Goal: Transaction & Acquisition: Purchase product/service

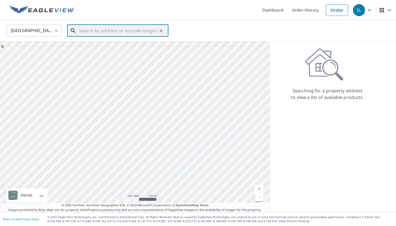
click at [100, 28] on input "text" at bounding box center [118, 30] width 78 height 15
paste input "[STREET_ADDRESS]"
click at [104, 44] on span "[STREET_ADDRESS]" at bounding box center [121, 46] width 86 height 7
type input "[STREET_ADDRESS]"
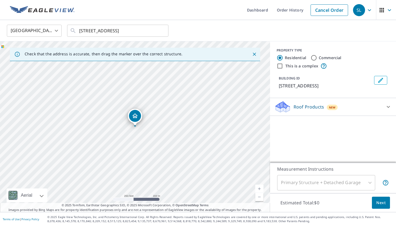
click at [308, 113] on div "Roof Products New" at bounding box center [327, 106] width 107 height 13
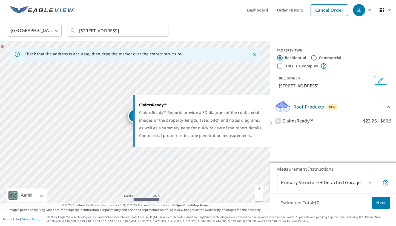
click at [278, 120] on input "ClaimsReady™ $22.25 - $66.5" at bounding box center [278, 121] width 8 height 7
checkbox input "true"
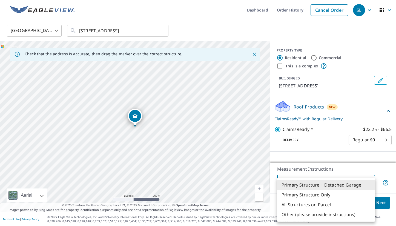
click at [305, 183] on body "SL SL Dashboard Order History Cancel Order SL [GEOGRAPHIC_DATA] [GEOGRAPHIC_DAT…" at bounding box center [198, 113] width 396 height 226
click at [297, 193] on li "Primary Structure Only" at bounding box center [326, 195] width 98 height 10
type input "2"
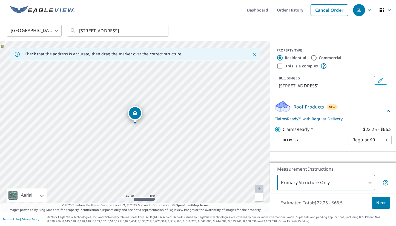
click at [309, 182] on body "SL SL Dashboard Order History Cancel Order SL [GEOGRAPHIC_DATA] [GEOGRAPHIC_DAT…" at bounding box center [198, 113] width 396 height 226
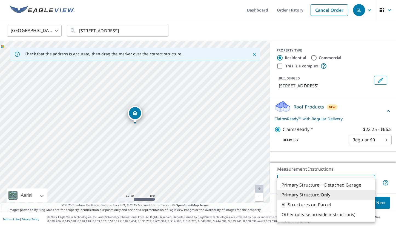
click at [309, 193] on li "Primary Structure Only" at bounding box center [326, 195] width 98 height 10
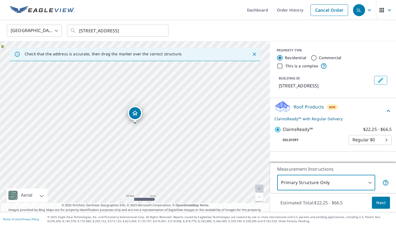
click at [381, 206] on button "Next" at bounding box center [381, 203] width 18 height 12
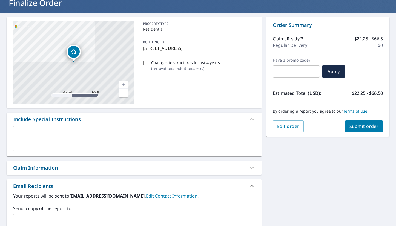
scroll to position [60, 0]
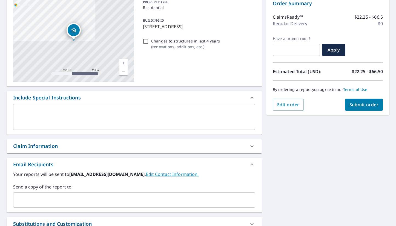
click at [115, 148] on div "Claim Information" at bounding box center [129, 145] width 232 height 7
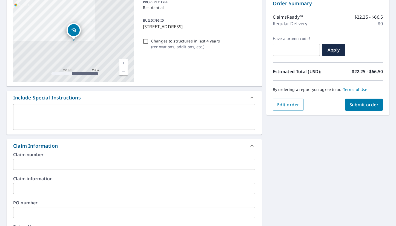
click at [83, 162] on input "text" at bounding box center [134, 164] width 242 height 11
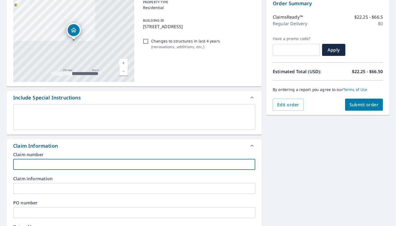
paste input "HO-3878989"
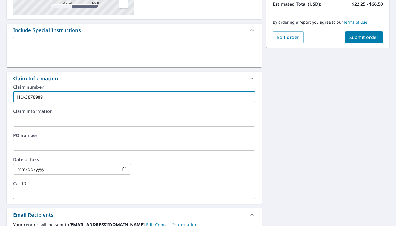
scroll to position [212, 0]
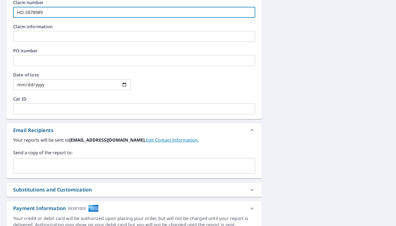
type input "HO-3878989"
click at [53, 161] on input "text" at bounding box center [130, 165] width 229 height 10
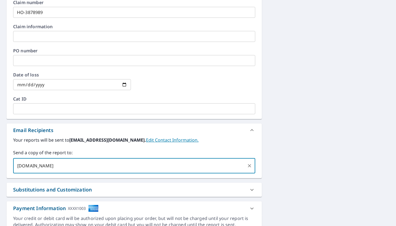
click at [29, 165] on input "[DOMAIN_NAME]" at bounding box center [130, 165] width 229 height 10
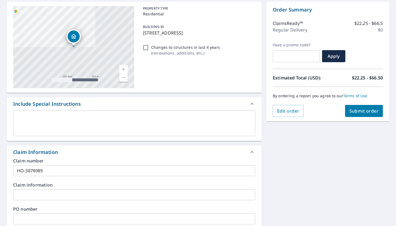
scroll to position [0, 0]
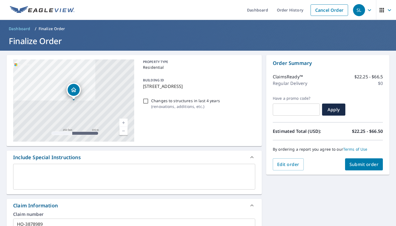
type input "[EMAIL_ADDRESS][DOMAIN_NAME]"
click at [357, 164] on span "Submit order" at bounding box center [363, 164] width 29 height 6
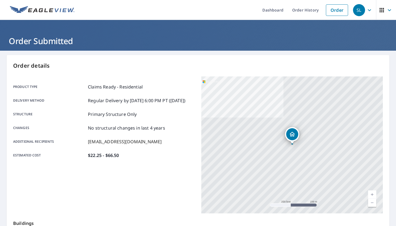
click at [170, 166] on div "Product type Claims Ready - Residential Delivery method Regular Delivery by [DA…" at bounding box center [104, 120] width 182 height 89
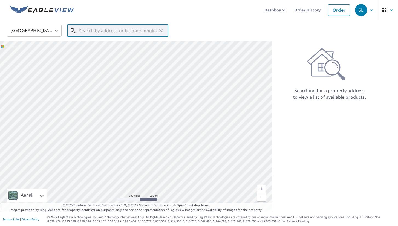
click at [127, 29] on input "text" at bounding box center [118, 30] width 78 height 15
paste input "604 Prairie Ln, Altamonte Springs, FL 32714"
click at [133, 43] on li "604 Prairie Ln Altamonte Springs, FL 32714" at bounding box center [117, 49] width 101 height 19
type input "604 Prairie Ln Altamonte Springs, FL 32714"
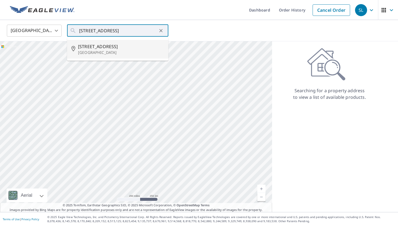
scroll to position [0, 0]
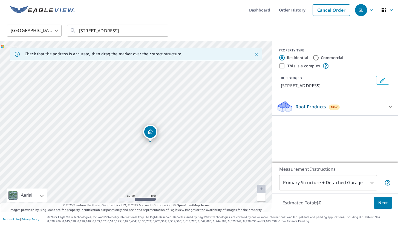
click at [306, 108] on p "Roof Products" at bounding box center [311, 107] width 30 height 7
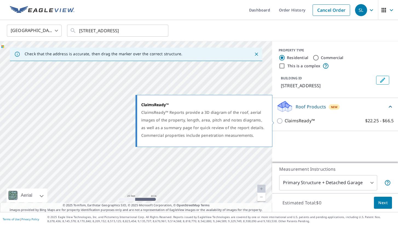
click at [280, 120] on input "ClaimsReady™ $22.25 - $66.5" at bounding box center [281, 121] width 8 height 7
checkbox input "true"
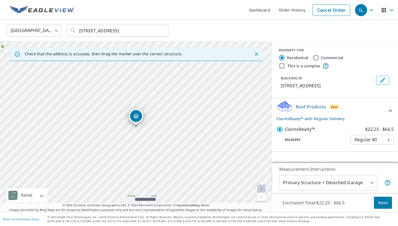
click at [316, 184] on body "SL SL Dashboard Order History Cancel Order SL United States US ​ 604 Prairie Ln…" at bounding box center [199, 113] width 398 height 226
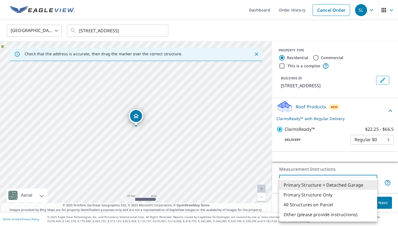
click at [312, 195] on li "Primary Structure Only" at bounding box center [328, 195] width 98 height 10
type input "2"
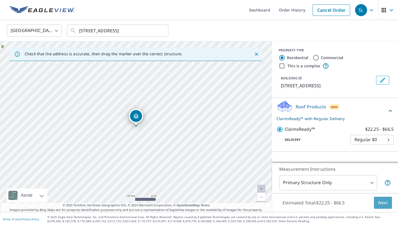
click at [377, 203] on button "Next" at bounding box center [383, 203] width 18 height 12
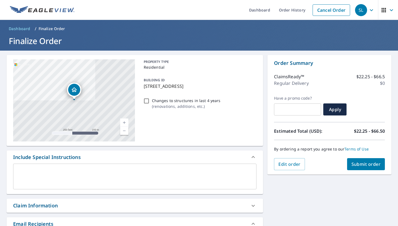
click at [119, 207] on div "Claim Information" at bounding box center [130, 205] width 234 height 7
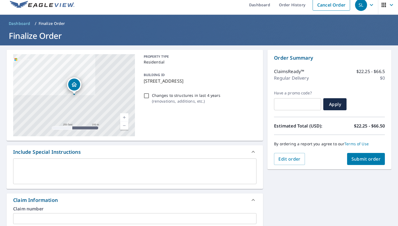
scroll to position [6, 0]
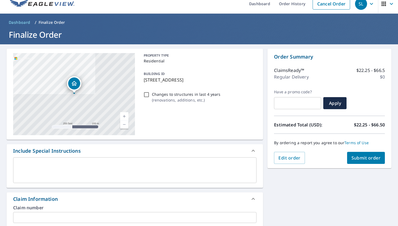
click at [55, 216] on input "text" at bounding box center [134, 217] width 243 height 11
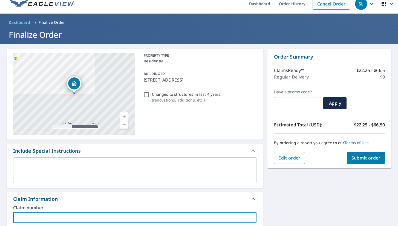
paste input "HO-4189298"
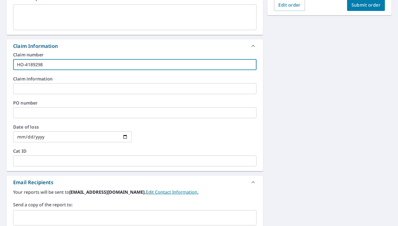
scroll to position [172, 0]
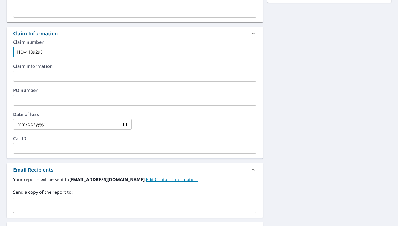
click at [74, 211] on div "​" at bounding box center [134, 205] width 243 height 15
type input "HO-4189298"
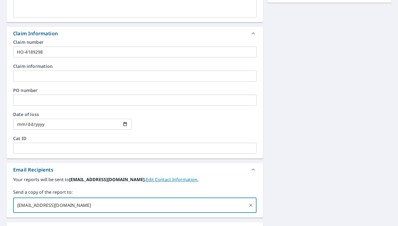
type input "[EMAIL_ADDRESS][DOMAIN_NAME]"
drag, startPoint x: 293, startPoint y: 154, endPoint x: 289, endPoint y: 154, distance: 3.6
click at [293, 154] on div "604 Prairie Ln Altamonte Springs, FL 32714 Aerial Road A standard road map Aeri…" at bounding box center [199, 78] width 398 height 398
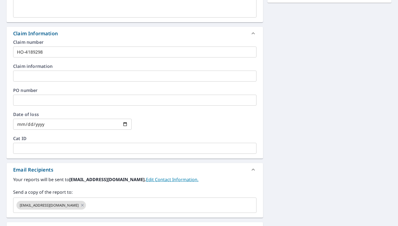
scroll to position [0, 0]
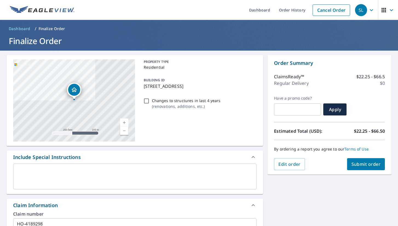
click at [372, 162] on span "Submit order" at bounding box center [366, 164] width 29 height 6
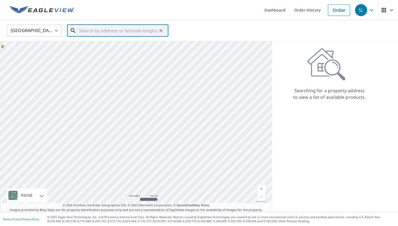
click at [136, 30] on input "text" at bounding box center [118, 30] width 78 height 15
paste input "10112 Frierson Lake Dr, Hudson, FL 34669"
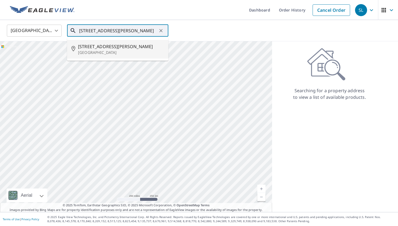
click at [117, 48] on span "10112 Frierson Lake Dr" at bounding box center [121, 46] width 86 height 7
type input "10112 Frierson Lake Dr Hudson, FL 34669"
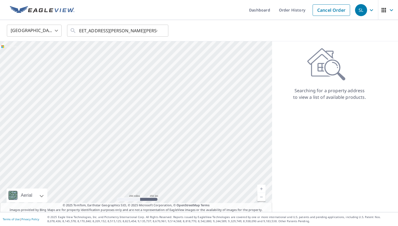
scroll to position [0, 0]
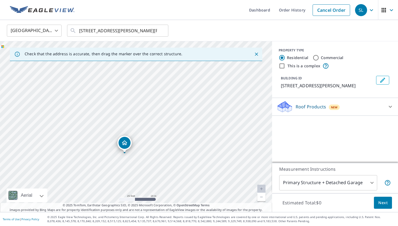
click at [309, 110] on div "Roof Products New" at bounding box center [330, 106] width 107 height 13
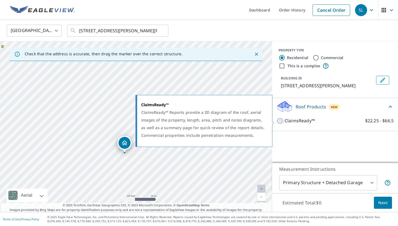
click at [280, 122] on input "ClaimsReady™ $22.25 - $66.5" at bounding box center [281, 121] width 8 height 7
checkbox input "true"
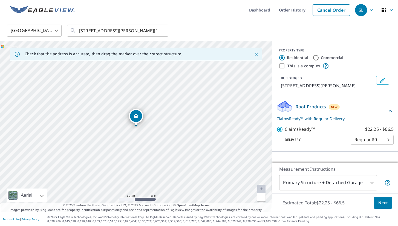
click at [312, 179] on body "SL SL Dashboard Order History Cancel Order SL United States US ​ 10112 Frierson…" at bounding box center [199, 113] width 398 height 226
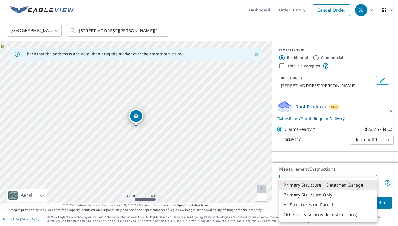
click at [308, 196] on li "Primary Structure Only" at bounding box center [328, 195] width 98 height 10
type input "2"
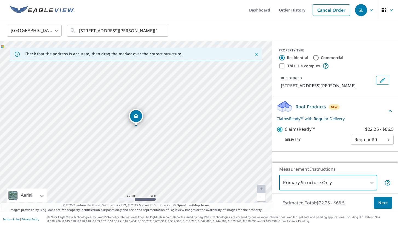
click at [386, 204] on span "Next" at bounding box center [382, 203] width 9 height 7
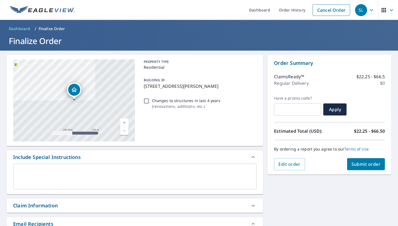
click at [52, 208] on div "Claim Information" at bounding box center [35, 205] width 45 height 7
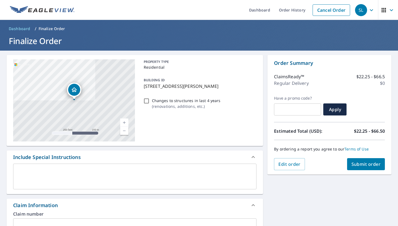
scroll to position [17, 0]
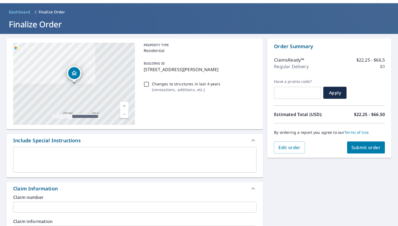
click at [52, 208] on input "text" at bounding box center [134, 207] width 243 height 11
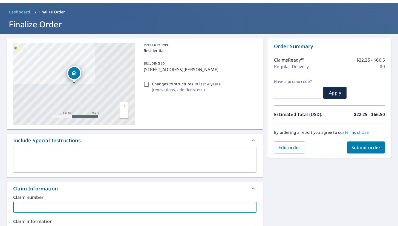
paste input "CH0525437232"
type input "CH0525437232"
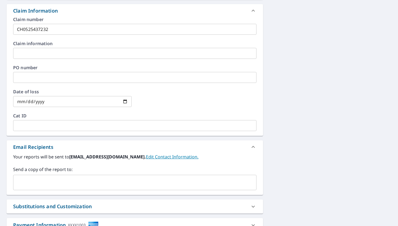
scroll to position [236, 0]
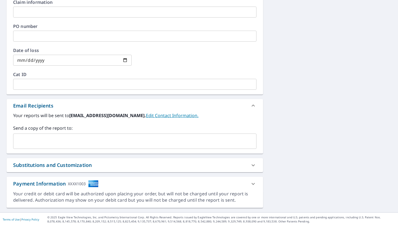
click at [150, 151] on div "Your reports will be sent to business@edgewoodeng.com. Edit Contact Information…" at bounding box center [135, 132] width 257 height 41
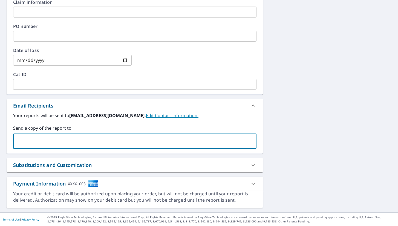
click at [140, 139] on input "text" at bounding box center [131, 141] width 230 height 10
click at [29, 140] on input "[DOMAIN_NAME]" at bounding box center [131, 141] width 230 height 10
type input "[EMAIL_ADDRESS][DOMAIN_NAME]"
click at [299, 125] on div "10112 Frierson Lake Dr Hudson, FL 34669 Aerial Road A standard road map Aerial …" at bounding box center [199, 14] width 398 height 398
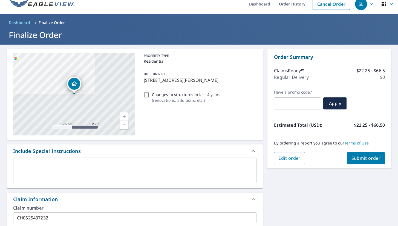
scroll to position [0, 0]
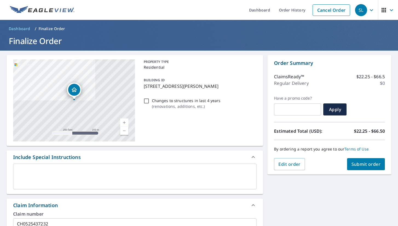
click at [356, 168] on button "Submit order" at bounding box center [366, 164] width 38 height 12
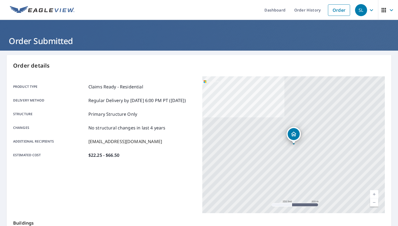
click at [165, 174] on div "Product type Claims Ready - Residential Delivery method Regular Delivery by [DA…" at bounding box center [104, 144] width 183 height 137
